Goal: Find specific page/section

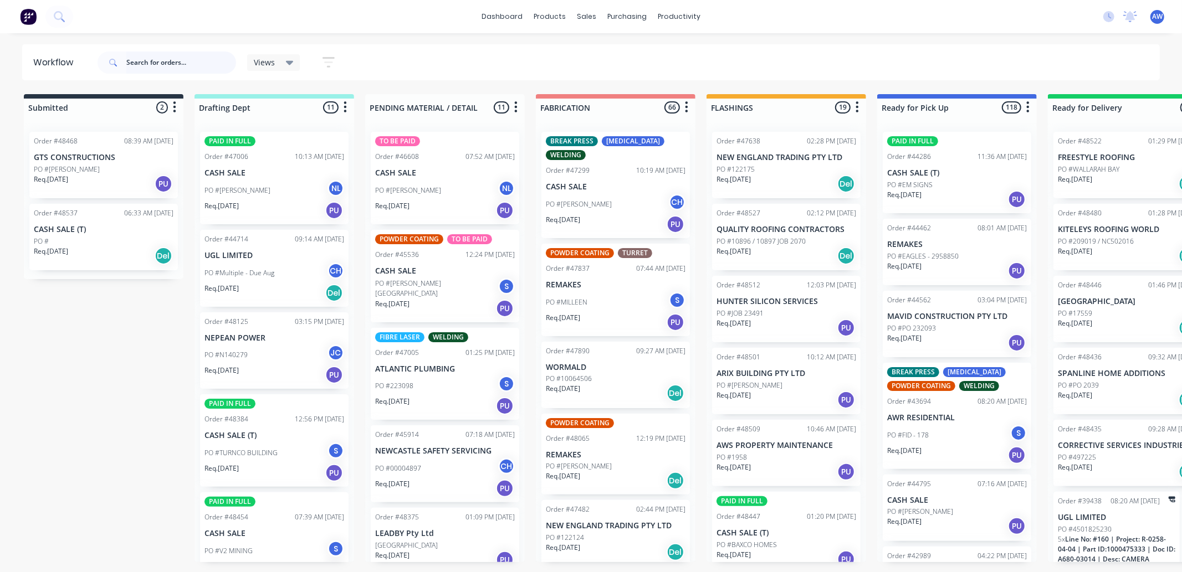
click at [151, 67] on input "text" at bounding box center [181, 63] width 110 height 22
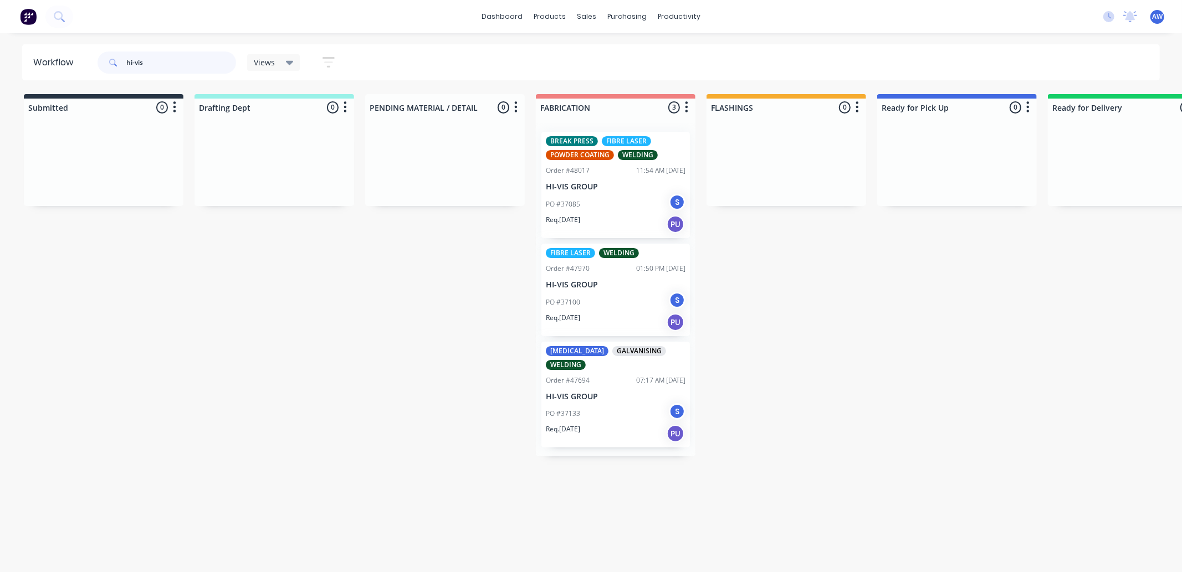
type input "hi-vis"
click at [610, 292] on div "PO #37100 S" at bounding box center [616, 302] width 140 height 21
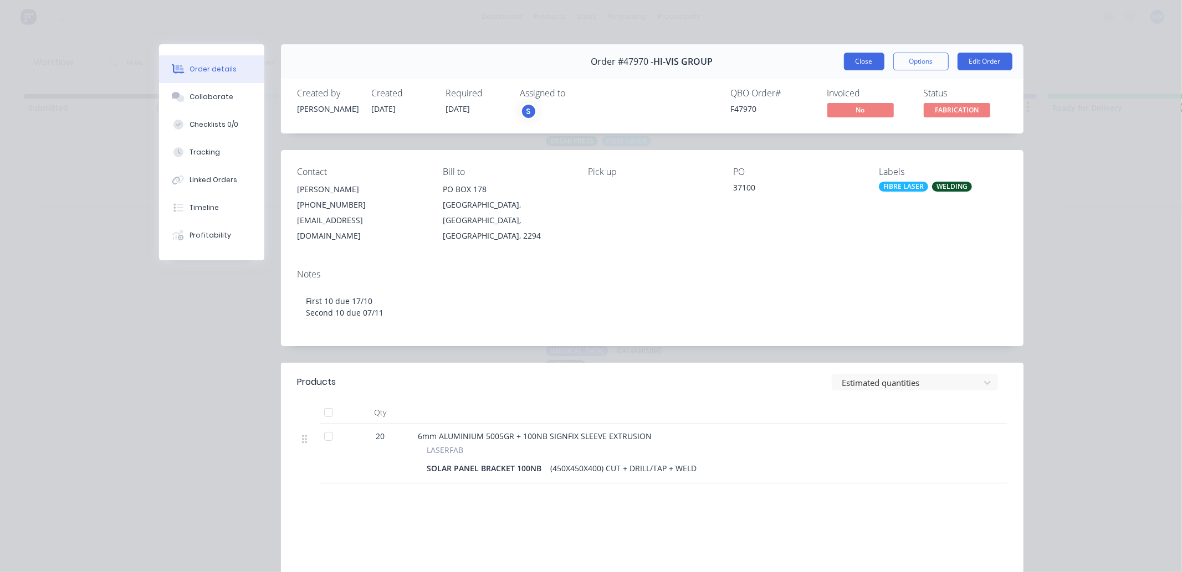
click at [862, 59] on button "Close" at bounding box center [864, 62] width 40 height 18
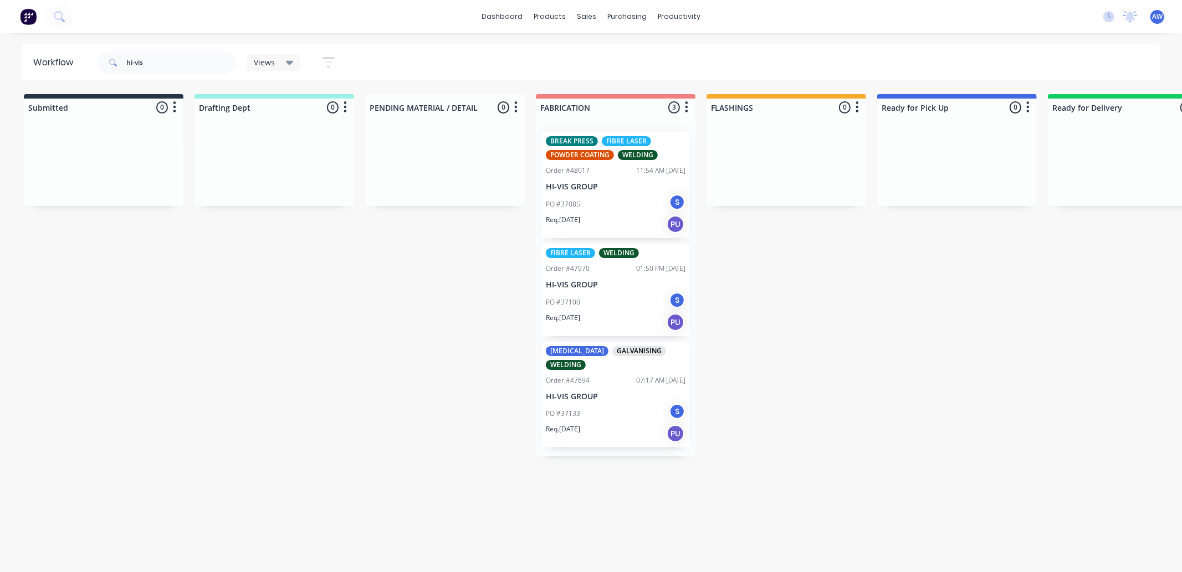
click at [600, 202] on div "PO #37085 S" at bounding box center [616, 204] width 140 height 21
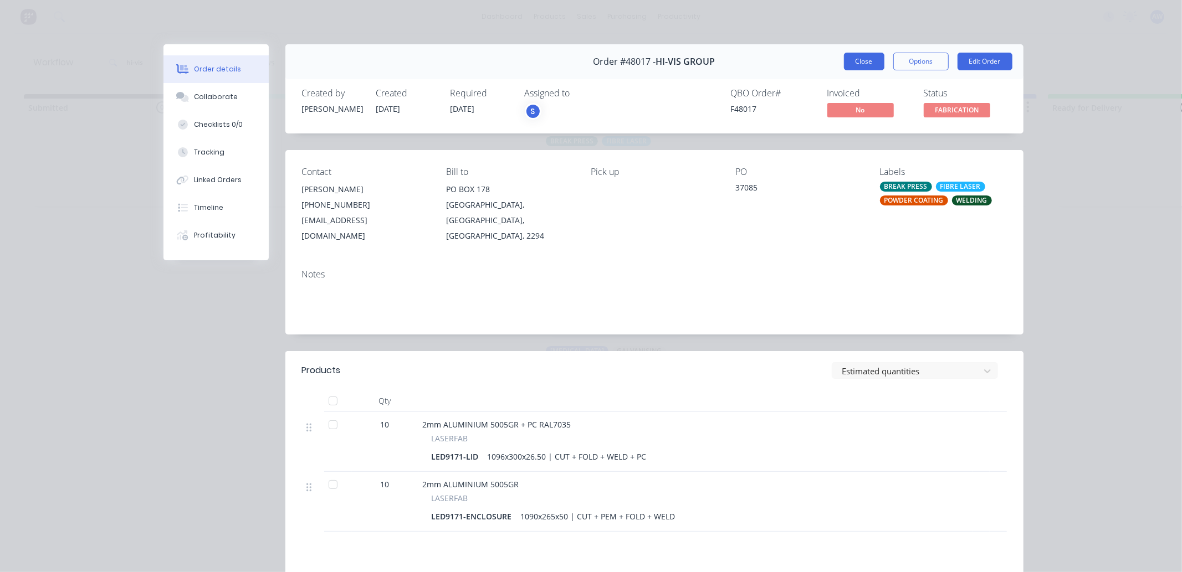
click at [861, 63] on button "Close" at bounding box center [864, 62] width 40 height 18
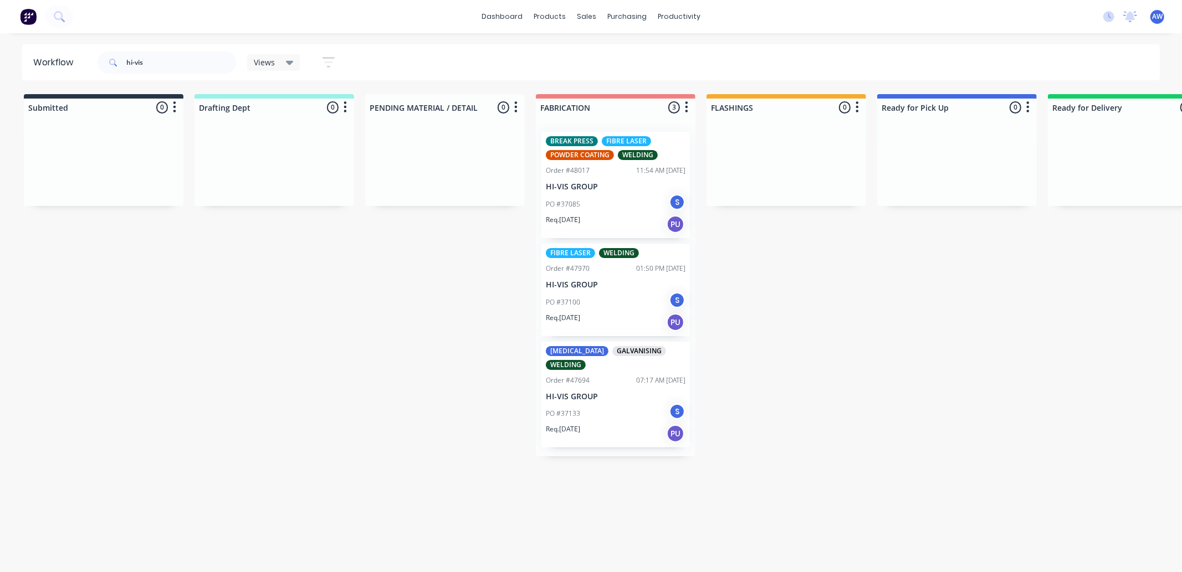
click at [590, 416] on div "PO #37133 S" at bounding box center [616, 413] width 140 height 21
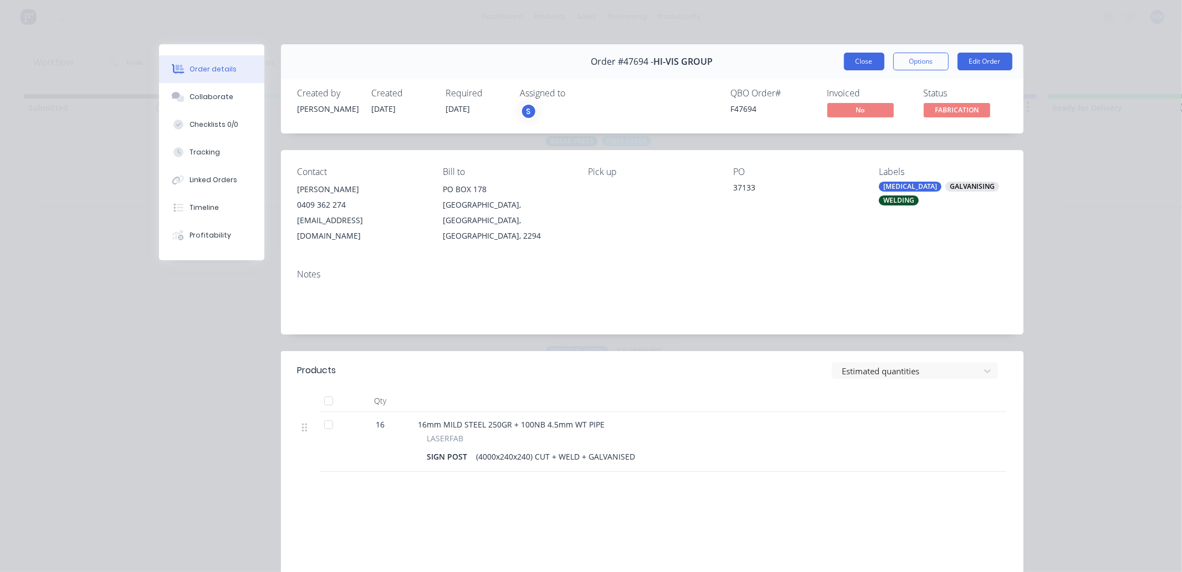
click at [851, 61] on button "Close" at bounding box center [864, 62] width 40 height 18
